Goal: Book appointment/travel/reservation

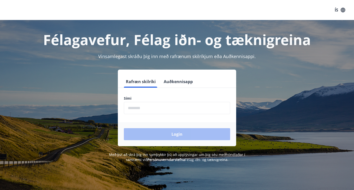
click at [134, 109] on input "phone" at bounding box center [177, 108] width 106 height 12
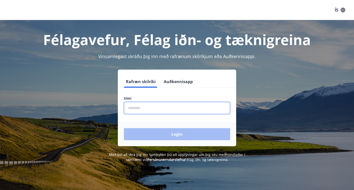
type input "********"
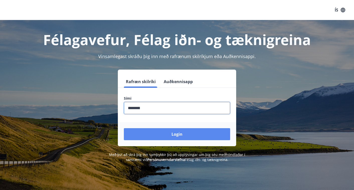
click at [175, 132] on button "Login" at bounding box center [177, 134] width 106 height 12
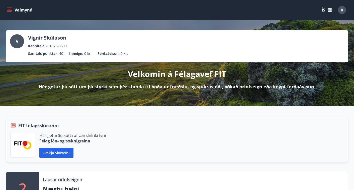
click at [11, 11] on icon "menu" at bounding box center [9, 10] width 5 height 5
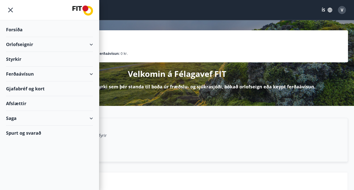
click at [93, 44] on icon at bounding box center [91, 45] width 6 height 6
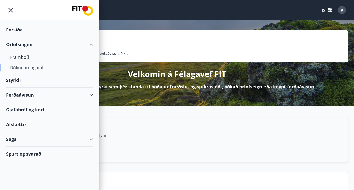
click at [32, 67] on div "Bókunardagatal" at bounding box center [49, 67] width 79 height 11
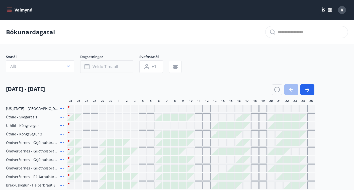
click at [107, 65] on span "Veldu tímabil" at bounding box center [105, 67] width 26 height 6
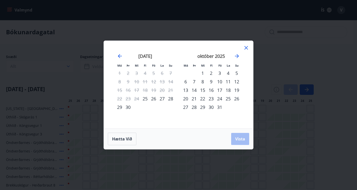
click at [247, 47] on icon at bounding box center [247, 48] width 4 height 4
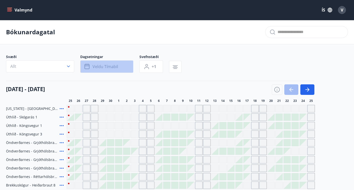
click at [117, 65] on span "Veldu tímabil" at bounding box center [105, 67] width 26 height 6
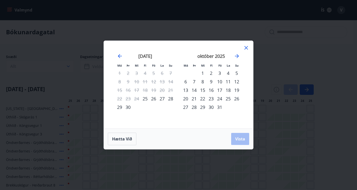
click at [144, 98] on div "25" at bounding box center [145, 98] width 9 height 9
click at [144, 96] on div "25" at bounding box center [145, 98] width 9 height 9
click at [222, 83] on div "10" at bounding box center [220, 81] width 9 height 9
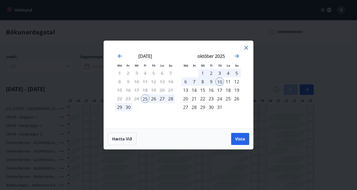
click at [221, 81] on div "10" at bounding box center [220, 81] width 9 height 9
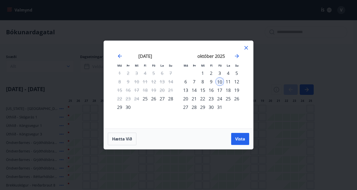
click at [212, 81] on div "9" at bounding box center [211, 81] width 9 height 9
click at [220, 103] on div "31" at bounding box center [220, 107] width 9 height 9
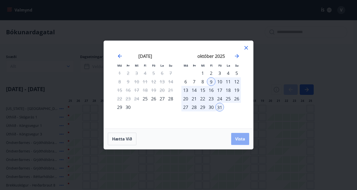
click at [239, 139] on span "Vista" at bounding box center [240, 139] width 10 height 6
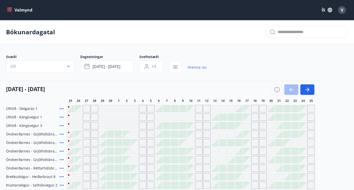
click at [68, 68] on icon "button" at bounding box center [68, 66] width 5 height 5
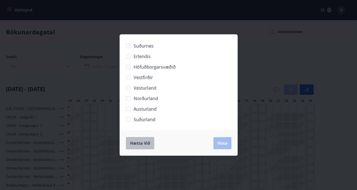
click at [144, 143] on span "Hætta við" at bounding box center [140, 143] width 20 height 6
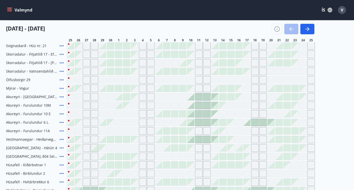
scroll to position [166, 0]
click at [331, 93] on div "Florida - Orlando Úthlíð - Skógarás 1 Úthlíð - Kóngsvegur 1 Úthlíð - Kóngsvegur…" at bounding box center [177, 74] width 342 height 271
